Goal: Transaction & Acquisition: Download file/media

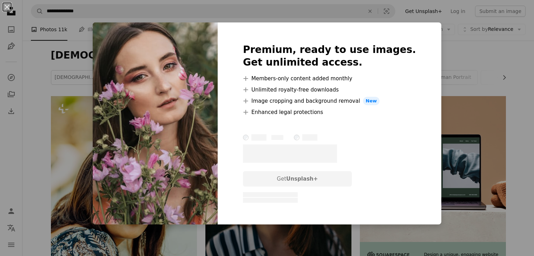
scroll to position [808, 0]
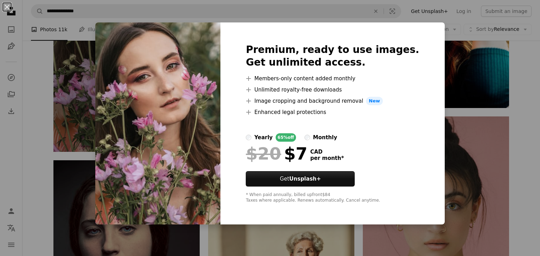
click at [402, 31] on div "Premium, ready to use images. Get unlimited access. A plus sign Members-only co…" at bounding box center [332, 123] width 224 height 202
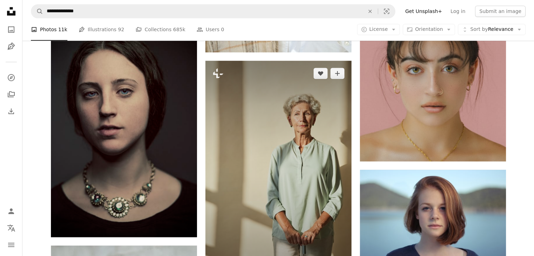
scroll to position [949, 0]
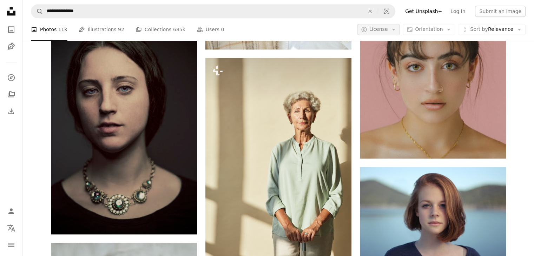
click at [396, 29] on icon "button" at bounding box center [393, 30] width 3 height 2
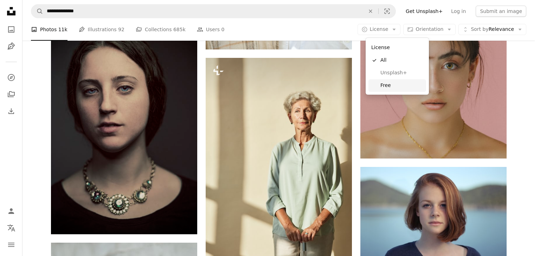
click at [377, 86] on link "Free" at bounding box center [397, 85] width 58 height 13
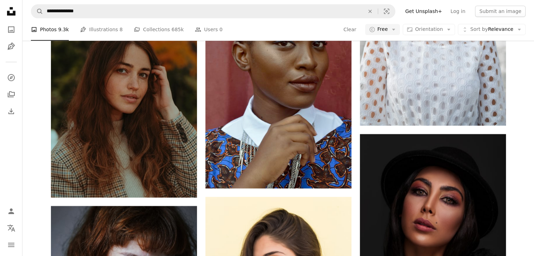
scroll to position [1486, 0]
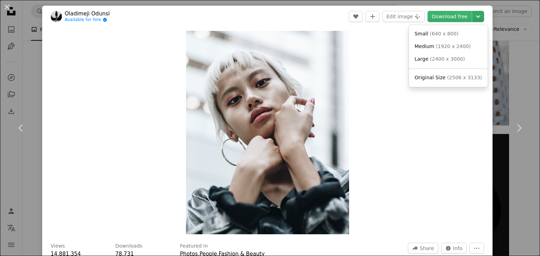
click at [472, 14] on icon "Chevron down" at bounding box center [477, 16] width 11 height 8
click at [454, 58] on span "( 2400 x 3000 )" at bounding box center [447, 59] width 35 height 6
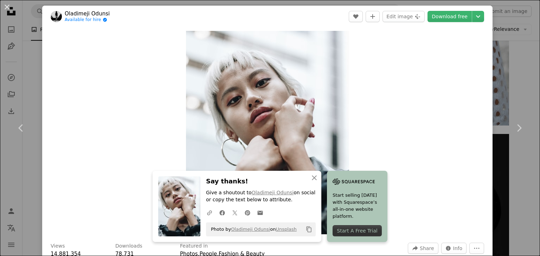
click at [516, 76] on div "An X shape Chevron left Chevron right [PERSON_NAME] Available for hire A checkm…" at bounding box center [270, 128] width 540 height 256
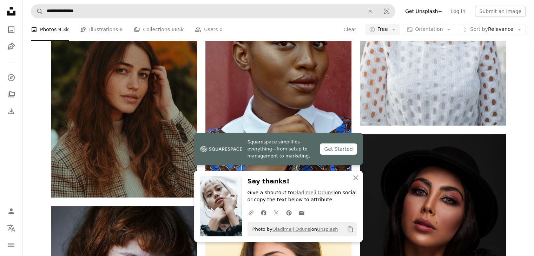
scroll to position [3032, 0]
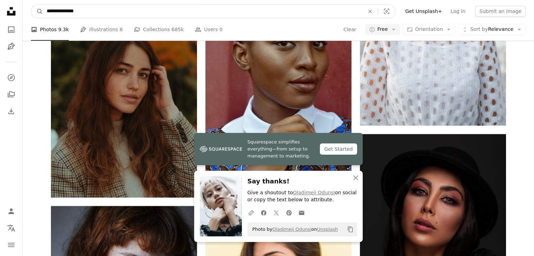
click at [54, 9] on input "**********" at bounding box center [202, 11] width 319 height 13
type input "**********"
click button "A magnifying glass" at bounding box center [37, 11] width 12 height 13
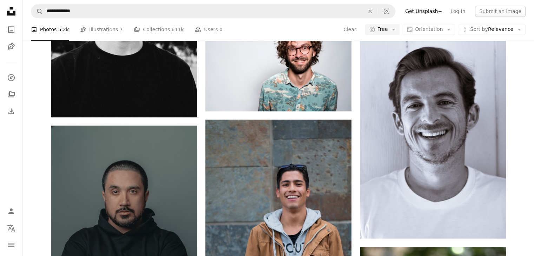
scroll to position [1405, 0]
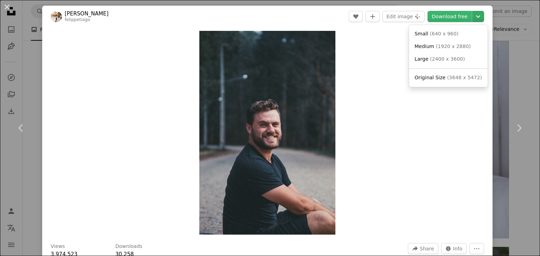
click at [472, 16] on icon "Chevron down" at bounding box center [477, 16] width 11 height 8
click at [438, 57] on span "( 2400 x 3600 )" at bounding box center [447, 59] width 35 height 6
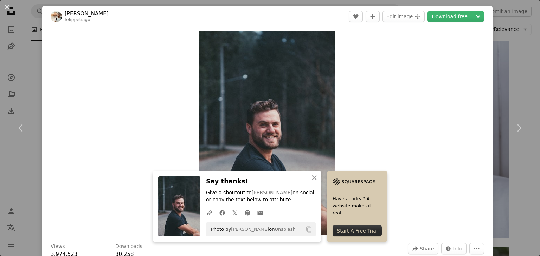
click at [520, 57] on div "An X shape Chevron left Chevron right [PERSON_NAME] felippetiago A heart A plus…" at bounding box center [270, 128] width 540 height 256
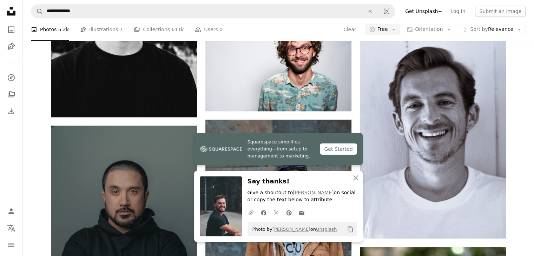
scroll to position [1616, 0]
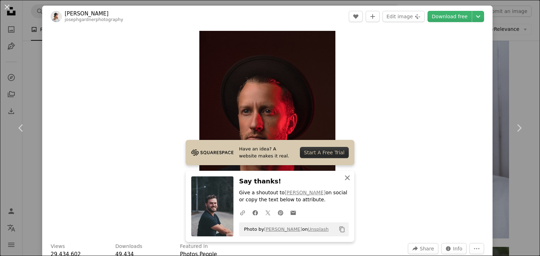
click at [346, 174] on icon "An X shape" at bounding box center [347, 178] width 8 height 8
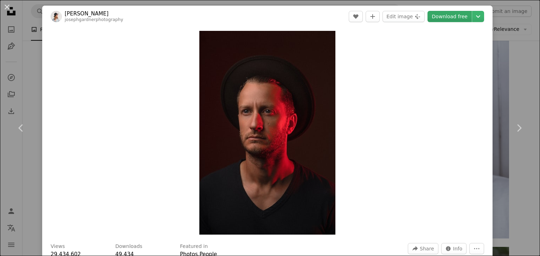
click at [461, 19] on link "Download free" at bounding box center [449, 16] width 44 height 11
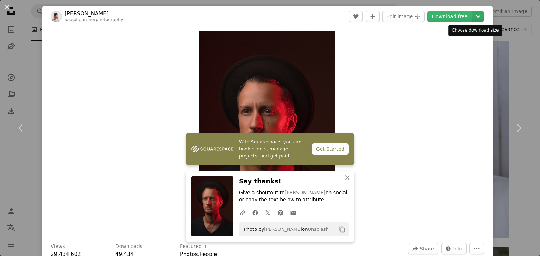
click at [476, 19] on icon "Chevron down" at bounding box center [477, 16] width 11 height 8
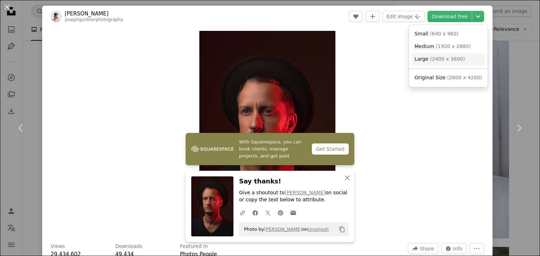
click at [462, 60] on link "Large ( 2400 x 3600 )" at bounding box center [447, 59] width 73 height 13
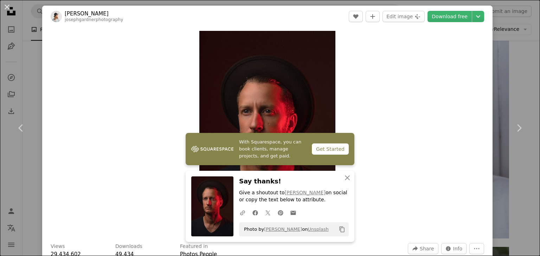
drag, startPoint x: 13, startPoint y: 182, endPoint x: 51, endPoint y: 26, distance: 160.9
click at [13, 182] on div "An X shape Chevron left Chevron right [PERSON_NAME] josephgardnerphotography A …" at bounding box center [270, 128] width 540 height 256
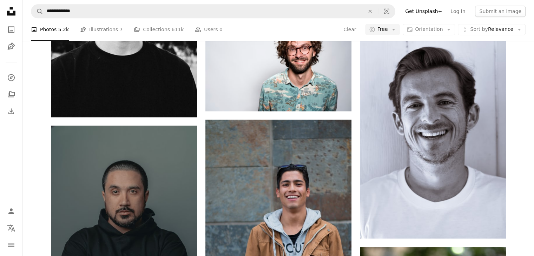
scroll to position [2670, 0]
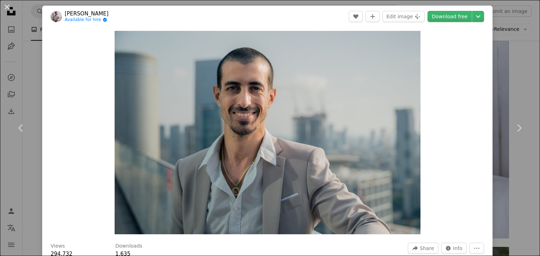
click at [502, 60] on div "An X shape Chevron left Chevron right itay verchik Available for hire A checkma…" at bounding box center [270, 128] width 540 height 256
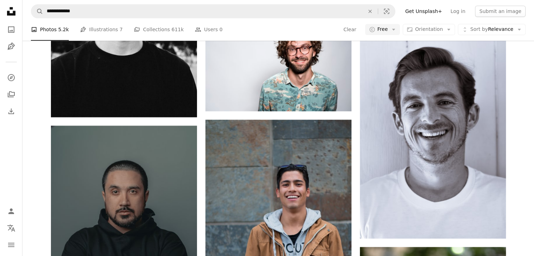
scroll to position [3303, 0]
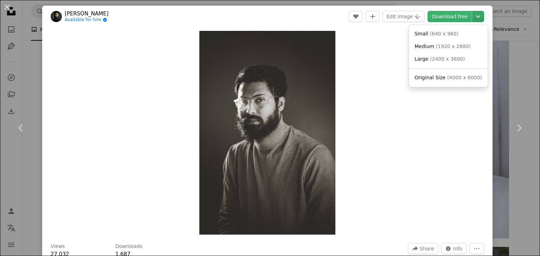
click at [475, 20] on icon "Chevron down" at bounding box center [477, 16] width 11 height 8
click at [459, 56] on link "Large ( 2400 x 3600 )" at bounding box center [447, 59] width 73 height 13
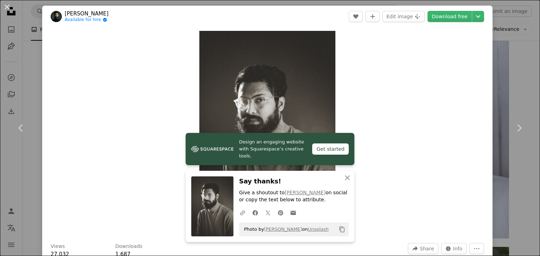
click at [508, 58] on div "An X shape Chevron left Chevron right [PERSON_NAME] Available for hire A checkm…" at bounding box center [270, 128] width 540 height 256
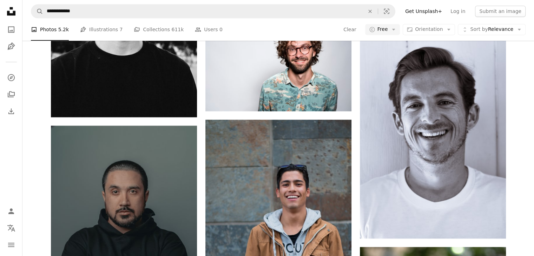
scroll to position [4076, 0]
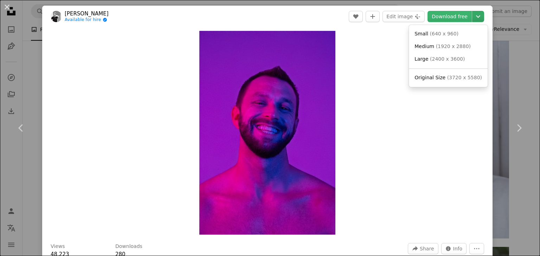
click at [475, 17] on icon "Chevron down" at bounding box center [477, 16] width 11 height 8
click at [434, 62] on span "( 2400 x 3600 )" at bounding box center [447, 59] width 35 height 6
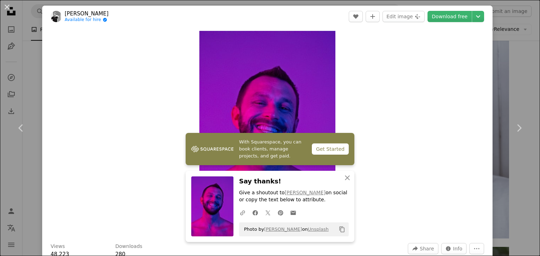
click at [511, 65] on div "An X shape Chevron left Chevron right [PERSON_NAME] Available for hire A checkm…" at bounding box center [270, 128] width 540 height 256
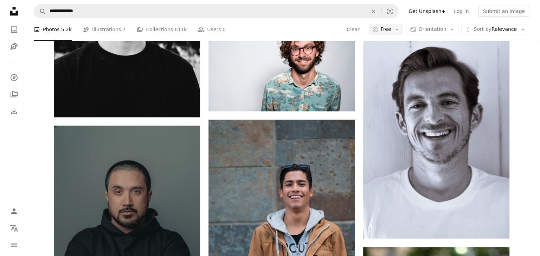
scroll to position [4884, 0]
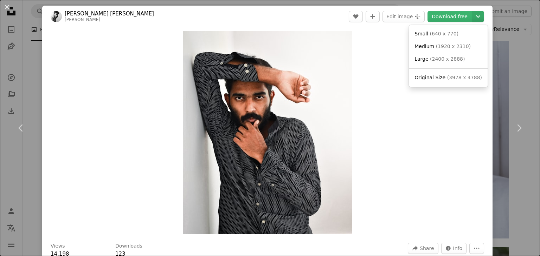
click at [473, 17] on icon "Chevron down" at bounding box center [477, 16] width 11 height 8
click at [456, 65] on link "Large ( 2400 x 2888 )" at bounding box center [447, 59] width 73 height 13
